Goal: Information Seeking & Learning: Learn about a topic

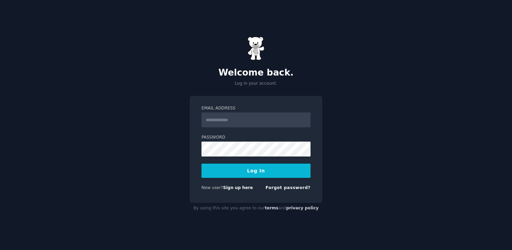
click at [253, 116] on input "Email Address" at bounding box center [255, 119] width 109 height 15
type input "**********"
click at [201, 164] on button "Log In" at bounding box center [255, 171] width 109 height 14
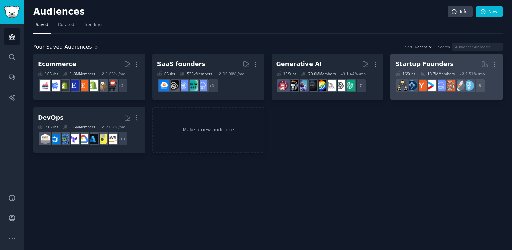
click at [417, 63] on div "Startup Founders" at bounding box center [424, 64] width 58 height 8
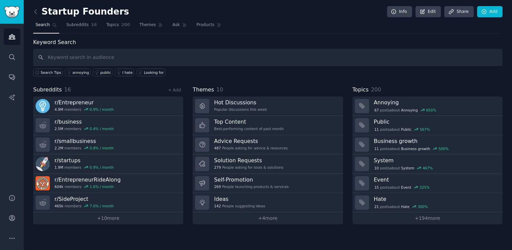
click at [417, 63] on input "text" at bounding box center [267, 57] width 469 height 17
type input "observability"
click at [356, 22] on nav "Search Subreddits 16 Topics 200 Themes Ask Products 1422" at bounding box center [267, 27] width 469 height 14
click at [209, 53] on input "text" at bounding box center [267, 57] width 469 height 17
click at [200, 58] on input "text" at bounding box center [267, 57] width 469 height 17
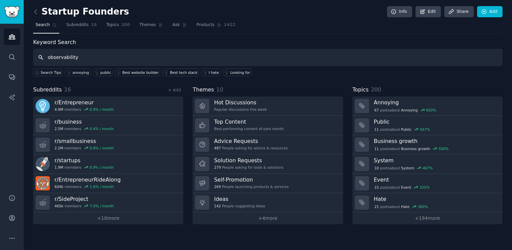
type input "observability"
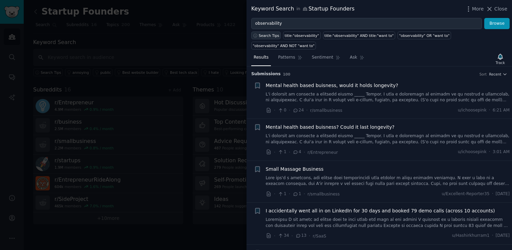
click at [272, 38] on button "Search Tips" at bounding box center [265, 35] width 29 height 8
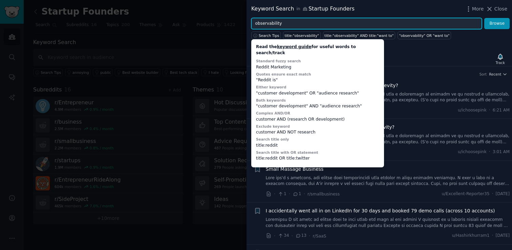
click at [300, 20] on input "observability" at bounding box center [366, 24] width 231 height 12
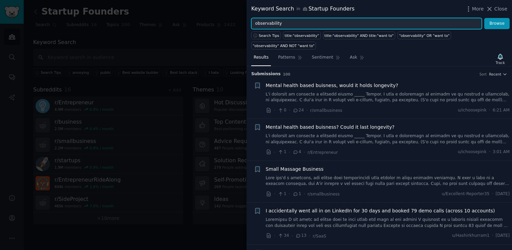
click at [300, 20] on input "observability" at bounding box center [366, 24] width 231 height 12
click at [484, 18] on button "Browse" at bounding box center [496, 24] width 25 height 12
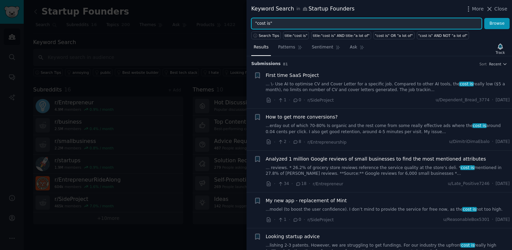
click at [268, 23] on input ""cost is"" at bounding box center [366, 24] width 231 height 12
click at [484, 18] on button "Browse" at bounding box center [496, 24] width 25 height 12
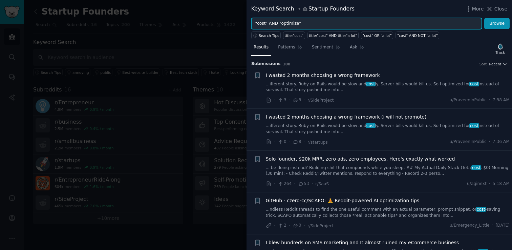
click at [323, 26] on input ""cost" AND "optimize"" at bounding box center [366, 24] width 231 height 12
type input "\"
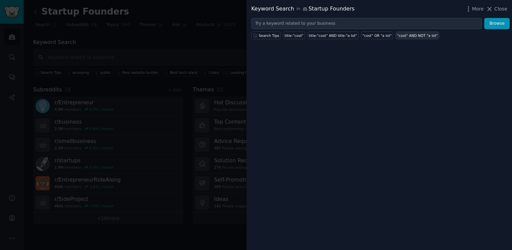
click at [403, 36] on div ""cost" AND NOT "a lot"" at bounding box center [417, 35] width 41 height 5
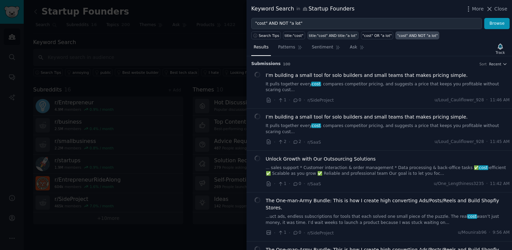
click at [323, 38] on div "title:"cost" AND title:"a lot"" at bounding box center [333, 35] width 48 height 5
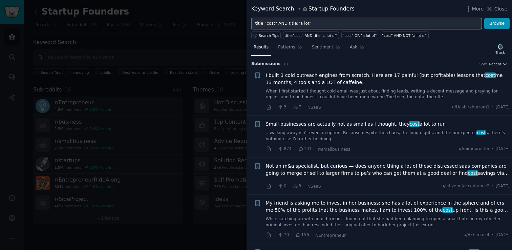
click at [277, 22] on input "title:"cost" AND title:"a lot"" at bounding box center [366, 24] width 231 height 12
click at [269, 22] on input "title:"cost" AND title:"a lot"" at bounding box center [366, 24] width 231 height 12
type input ""logging""
click at [484, 18] on button "Browse" at bounding box center [496, 24] width 25 height 12
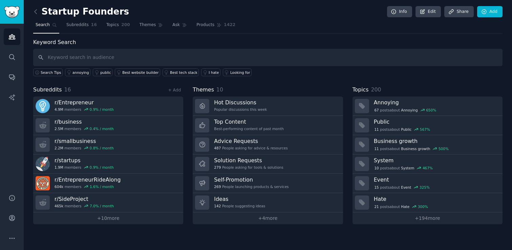
click at [317, 25] on nav "Search Subreddits 16 Topics 200 Themes Ask Products 1422" at bounding box center [267, 27] width 469 height 14
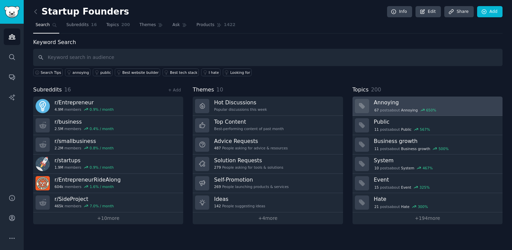
click at [395, 105] on h3 "Annoying" at bounding box center [436, 102] width 124 height 7
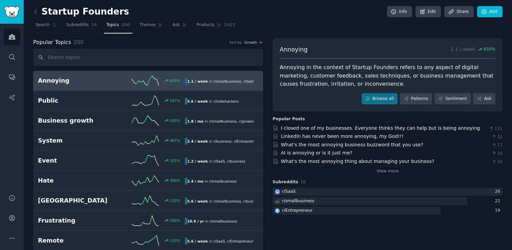
click at [344, 76] on div "Annoying in the context of Startup Founders refers to any aspect of digital mar…" at bounding box center [388, 75] width 216 height 25
click at [389, 172] on link "View more" at bounding box center [387, 171] width 22 height 6
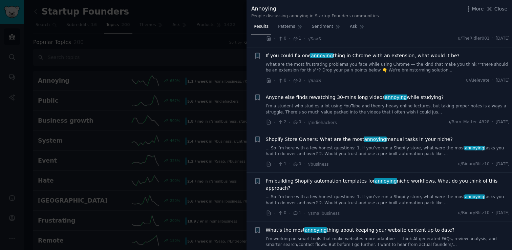
scroll to position [204, 0]
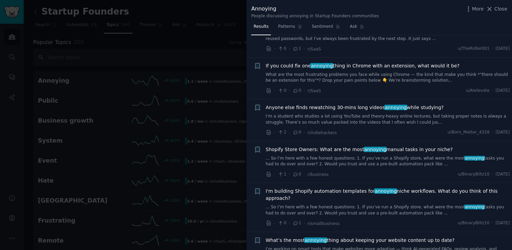
click at [199, 77] on div at bounding box center [256, 125] width 512 height 250
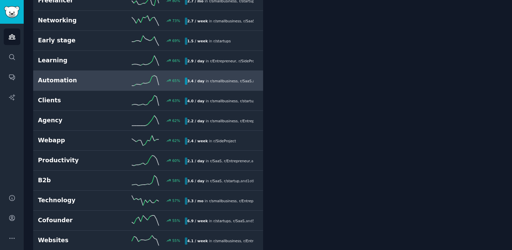
scroll to position [349, 0]
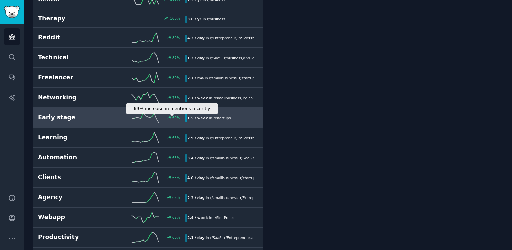
click at [165, 119] on div "69 %" at bounding box center [170, 117] width 19 height 5
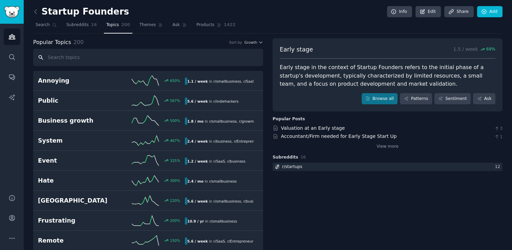
click at [130, 59] on input "text" at bounding box center [148, 57] width 230 height 17
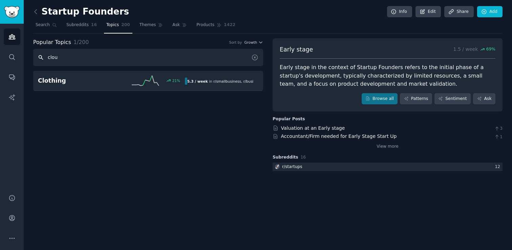
type input "cloud"
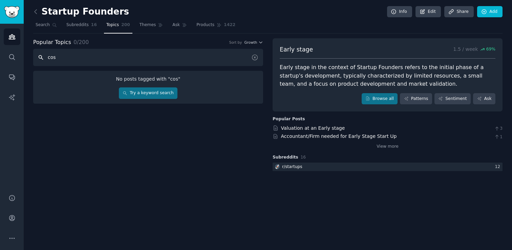
type input "cost"
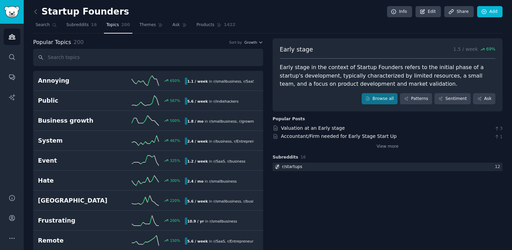
click at [40, 9] on link at bounding box center [37, 11] width 8 height 11
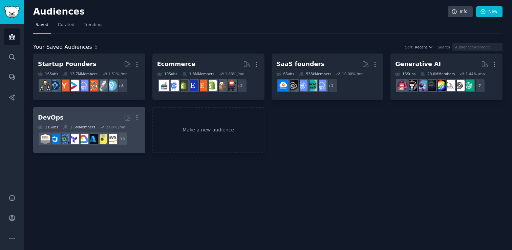
click at [82, 112] on h2 "DevOps Curated by GummySearch More" at bounding box center [89, 118] width 103 height 12
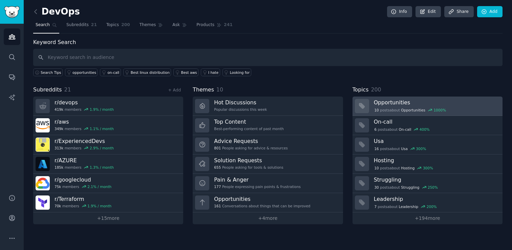
click at [382, 109] on div "10 post s about Opportunities 1000 %" at bounding box center [410, 110] width 73 height 6
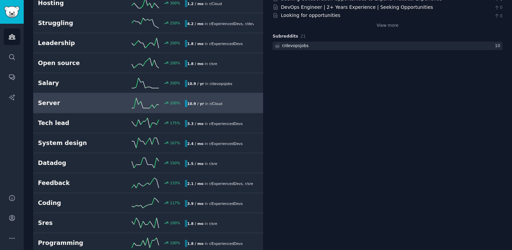
scroll to position [260, 0]
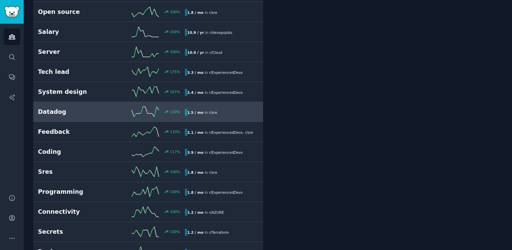
click at [106, 117] on link "Datadog 150 % 1.5 / mo in r/ sre" at bounding box center [148, 112] width 230 height 20
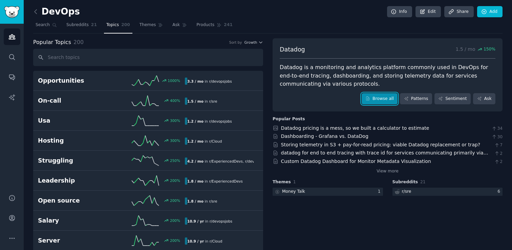
click at [376, 101] on link "Browse all" at bounding box center [380, 99] width 36 height 12
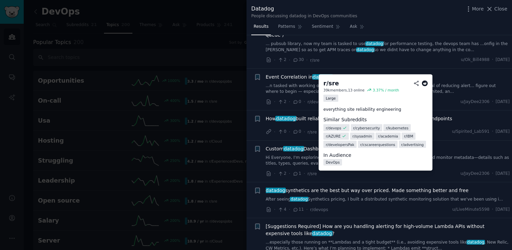
scroll to position [113, 0]
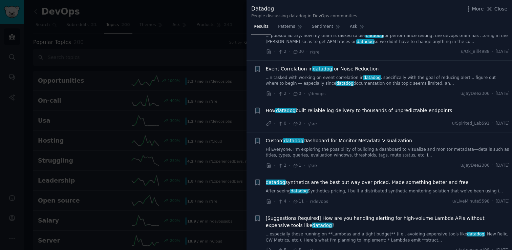
click at [216, 97] on div at bounding box center [256, 125] width 512 height 250
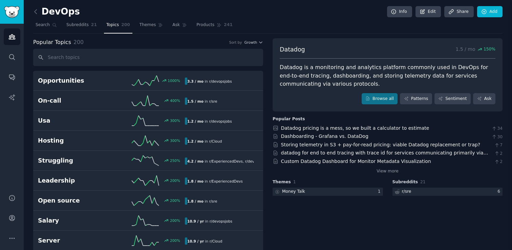
click at [216, 97] on div at bounding box center [256, 125] width 512 height 250
click at [84, 52] on input "text" at bounding box center [148, 57] width 230 height 17
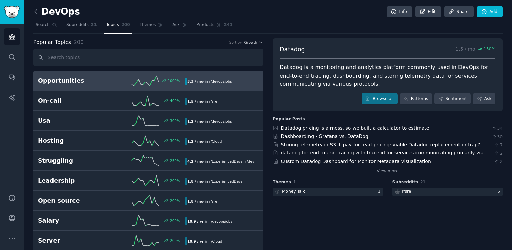
click at [81, 89] on link "Opportunities 1000 % 3.3 / mo in r/ devopsjobs 1000% increase in mentions recen…" at bounding box center [148, 81] width 230 height 20
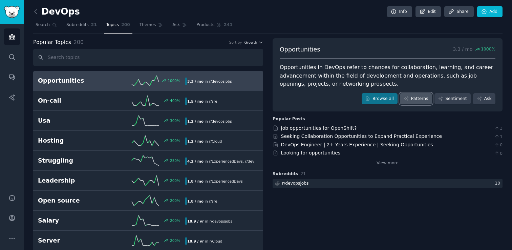
click at [405, 97] on icon at bounding box center [406, 98] width 5 height 5
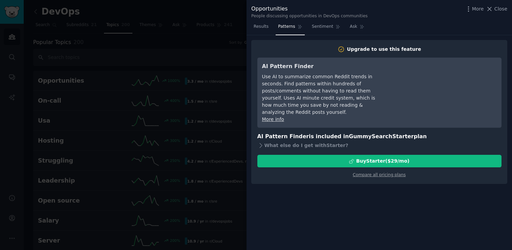
click at [177, 45] on div at bounding box center [256, 125] width 512 height 250
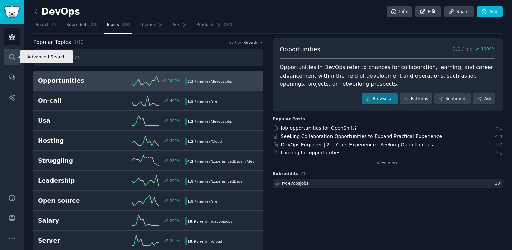
click at [5, 56] on link "Search" at bounding box center [12, 57] width 17 height 17
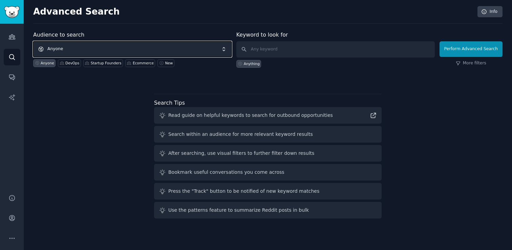
click at [129, 49] on span "Anyone" at bounding box center [132, 49] width 198 height 16
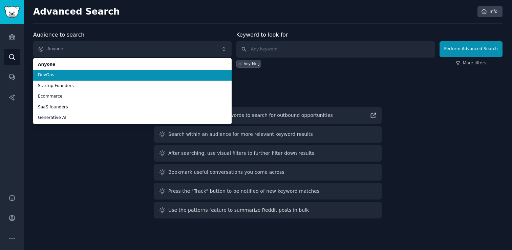
click at [98, 74] on span "DevOps" at bounding box center [132, 75] width 189 height 6
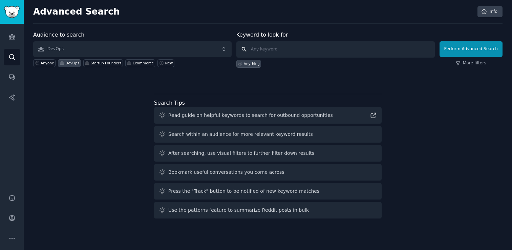
click at [283, 49] on input "text" at bounding box center [335, 49] width 198 height 16
type input ""observability" OR "cost optimization""
click button "Perform Advanced Search" at bounding box center [470, 49] width 63 height 16
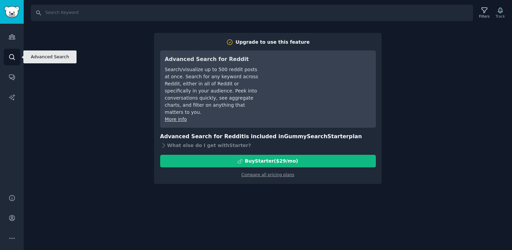
click at [11, 62] on link "Search" at bounding box center [12, 57] width 17 height 17
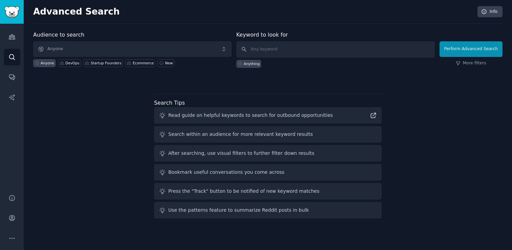
click at [248, 68] on div "Audience to search Anyone Anyone DevOps Startup Founders Ecommerce New Keyword …" at bounding box center [267, 56] width 469 height 51
click at [250, 63] on div "Anything" at bounding box center [252, 63] width 16 height 5
click at [71, 67] on div "Audience to search Anyone Anyone DevOps Startup Founders Ecommerce New" at bounding box center [132, 49] width 198 height 37
click at [71, 63] on div "DevOps" at bounding box center [72, 63] width 14 height 5
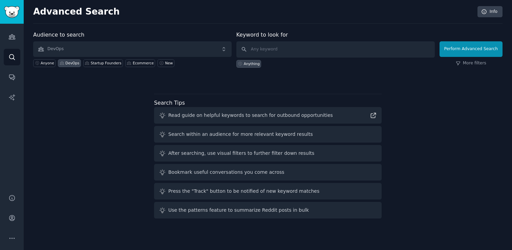
click at [250, 63] on div "Anything" at bounding box center [252, 63] width 16 height 5
click at [452, 52] on button "Perform Advanced Search" at bounding box center [470, 49] width 63 height 16
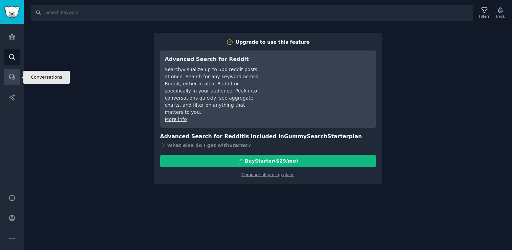
click at [7, 79] on link "Conversations" at bounding box center [12, 77] width 17 height 17
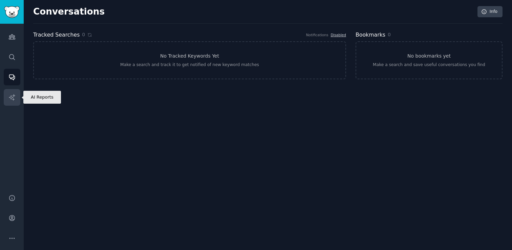
click at [7, 98] on link "AI Reports" at bounding box center [12, 97] width 17 height 17
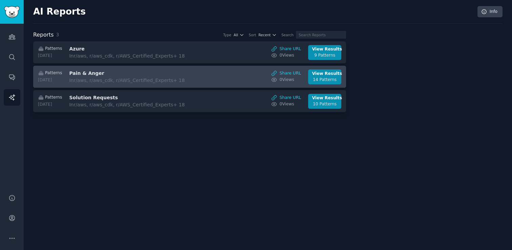
click at [131, 74] on h3 "Pain & Anger" at bounding box center [126, 73] width 114 height 7
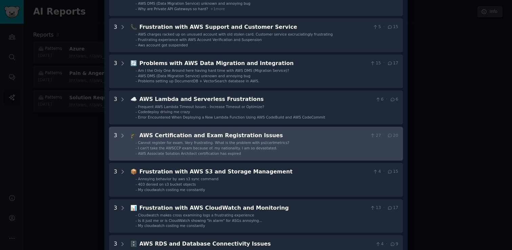
scroll to position [227, 0]
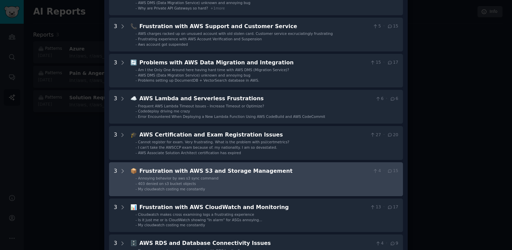
click at [245, 178] on li "- Annoying behavior by aws s3 sync command" at bounding box center [266, 178] width 263 height 5
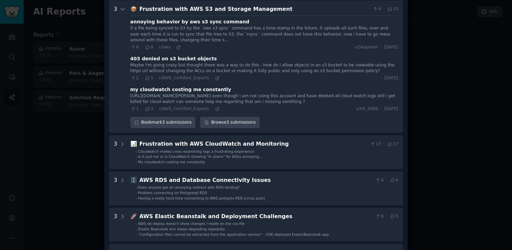
scroll to position [389, 0]
click at [209, 90] on div "my cloudwatch costing me constantly" at bounding box center [180, 89] width 101 height 7
click at [180, 99] on div "[URL][DOMAIN_NAME][PERSON_NAME] even though i am not using this account and hav…" at bounding box center [264, 99] width 268 height 12
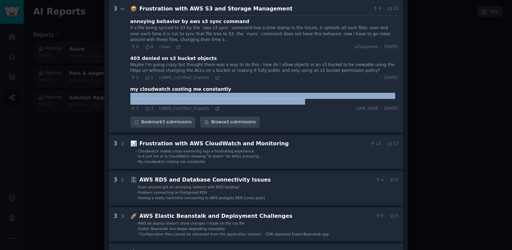
click at [180, 99] on div "[URL][DOMAIN_NAME][PERSON_NAME] even though i am not using this account and hav…" at bounding box center [264, 99] width 268 height 12
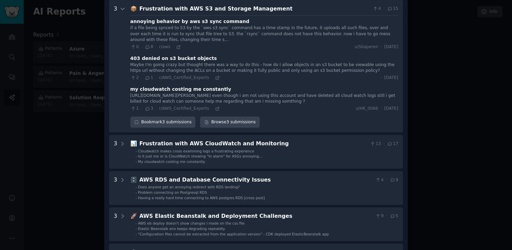
click at [151, 96] on div "[URL][DOMAIN_NAME][PERSON_NAME] even though i am not using this account and hav…" at bounding box center [264, 99] width 268 height 12
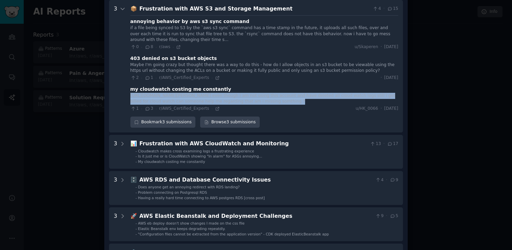
click at [151, 96] on div "[URL][DOMAIN_NAME][PERSON_NAME] even though i am not using this account and hav…" at bounding box center [264, 99] width 268 height 12
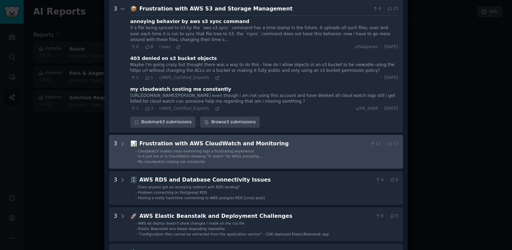
click at [173, 158] on span "Is it just me or is CloudWatch showing "In alarm" for ASGs annoying..." at bounding box center [200, 156] width 124 height 4
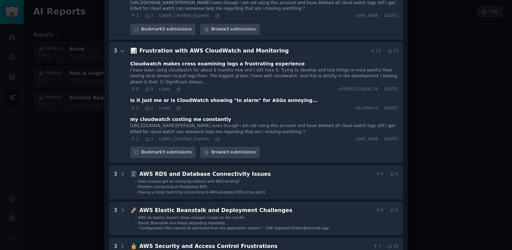
scroll to position [476, 0]
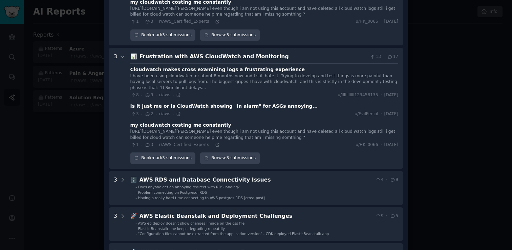
click at [183, 87] on div "I have been using cloudwatch for about 8 months now and I still hate it. Trying…" at bounding box center [264, 82] width 268 height 18
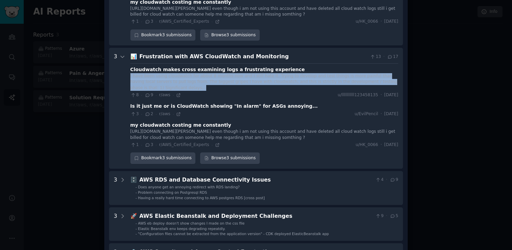
click at [183, 87] on div "I have been using cloudwatch for about 8 months now and I still hate it. Trying…" at bounding box center [264, 82] width 268 height 18
click at [177, 73] on div "Cloudwatch makes cross examining logs a frustrating experience" at bounding box center [217, 69] width 175 height 7
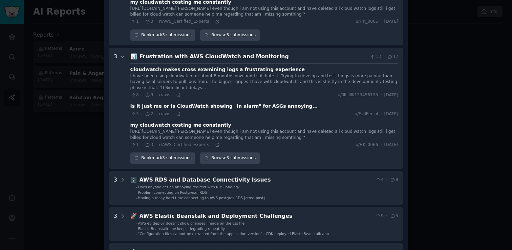
click at [177, 73] on div "Cloudwatch makes cross examining logs a frustrating experience" at bounding box center [217, 69] width 175 height 7
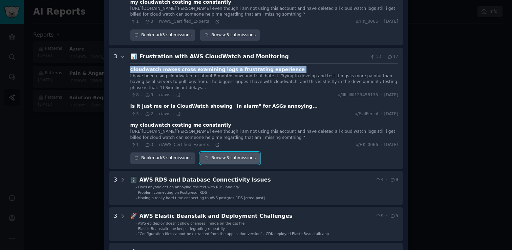
click at [218, 164] on link "Browse 3 submissions" at bounding box center [229, 158] width 59 height 12
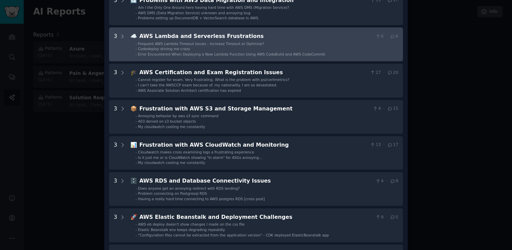
scroll to position [329, 0]
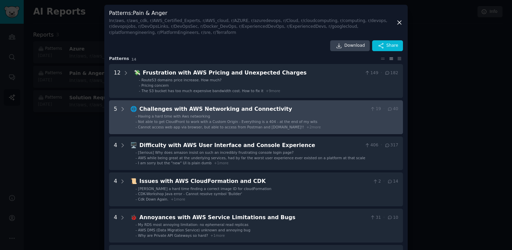
click at [292, 125] on div "Cannot access web app via browser, but able to access from Postman and [DOMAIN_…" at bounding box center [229, 127] width 183 height 5
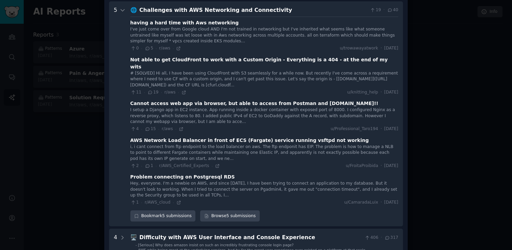
scroll to position [100, 0]
